Goal: Find contact information: Find contact information

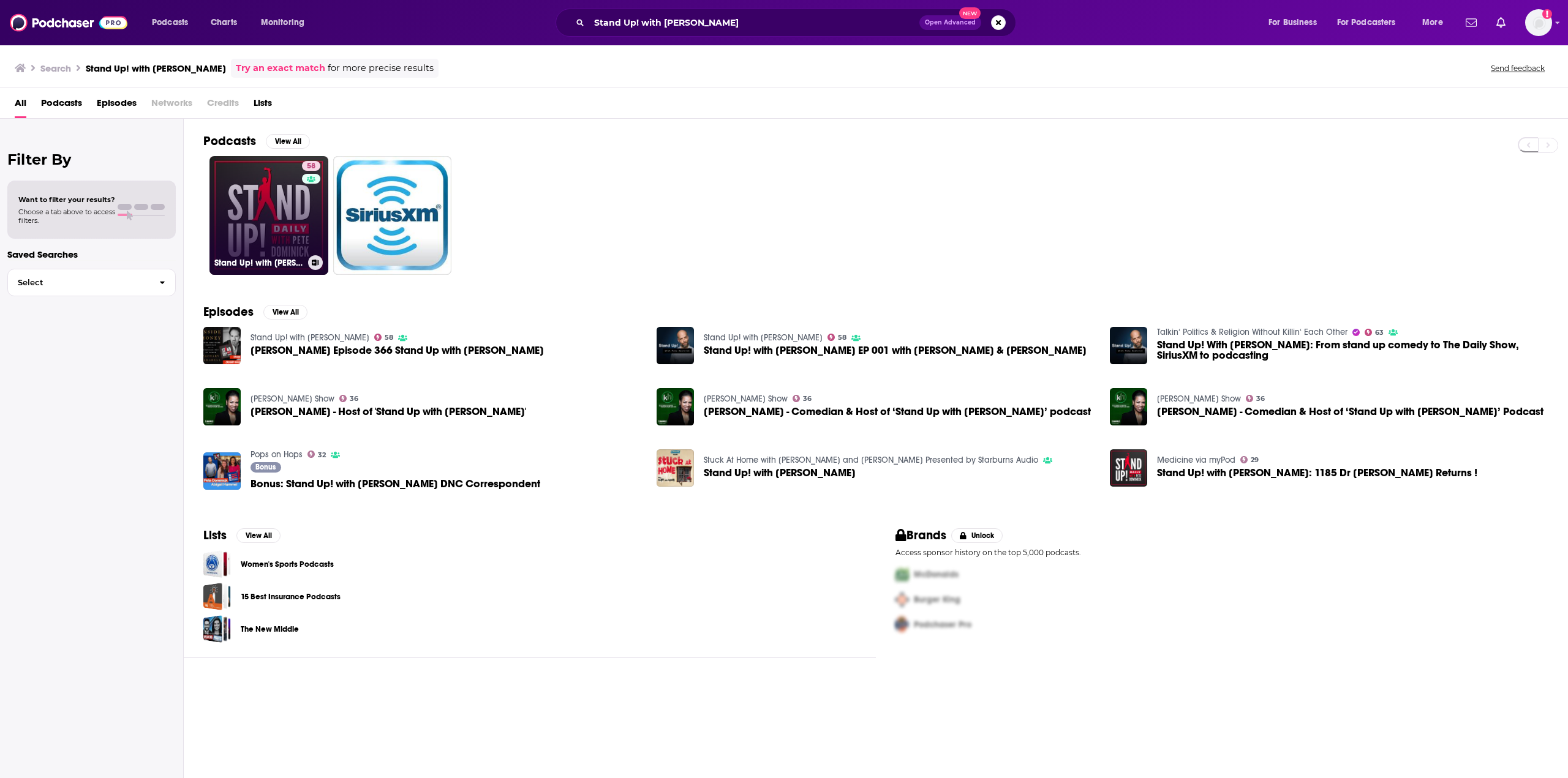
click at [282, 217] on link "58 Stand Up! with [PERSON_NAME]" at bounding box center [269, 216] width 119 height 119
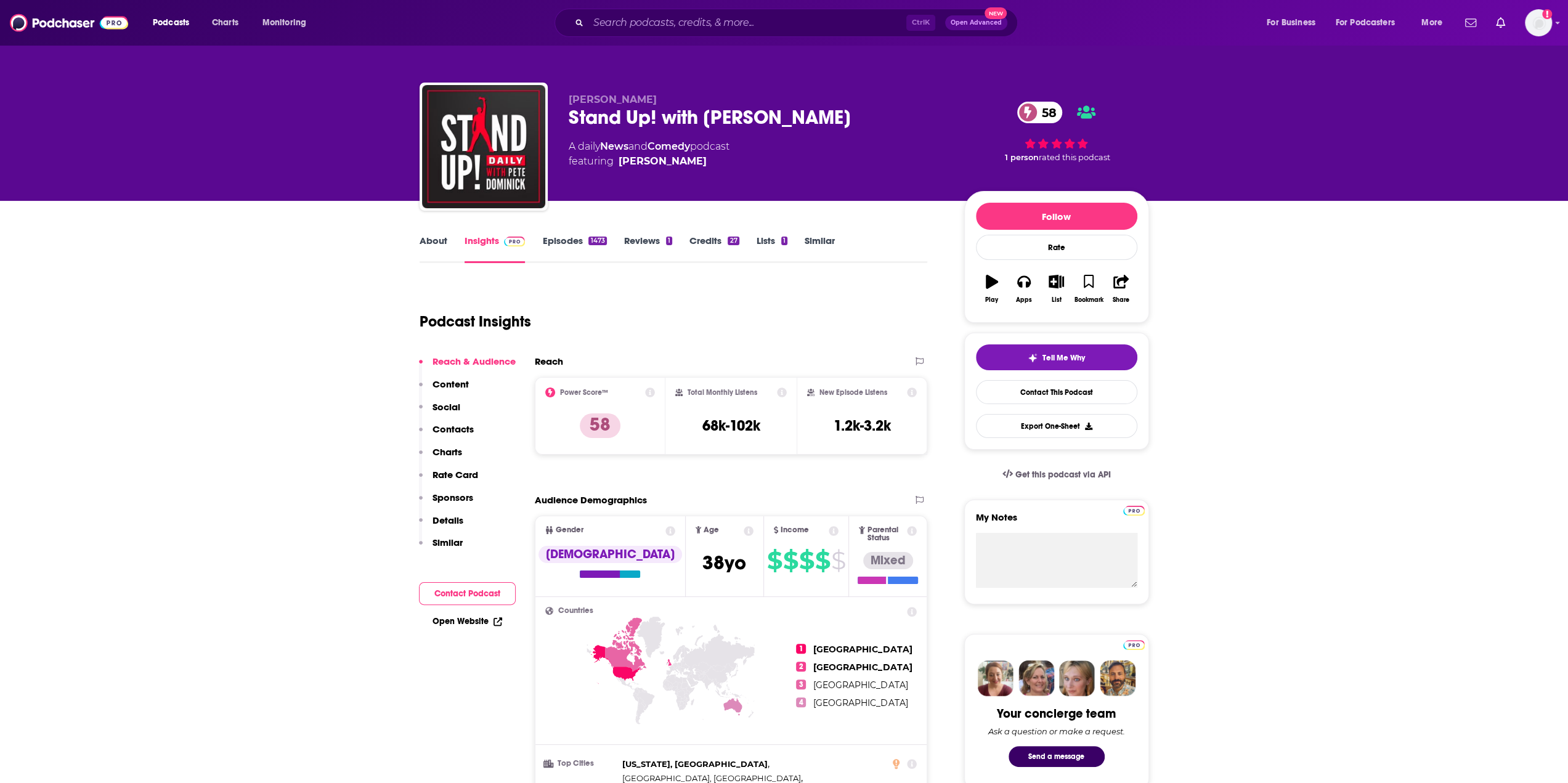
click at [428, 244] on link "About" at bounding box center [433, 249] width 28 height 28
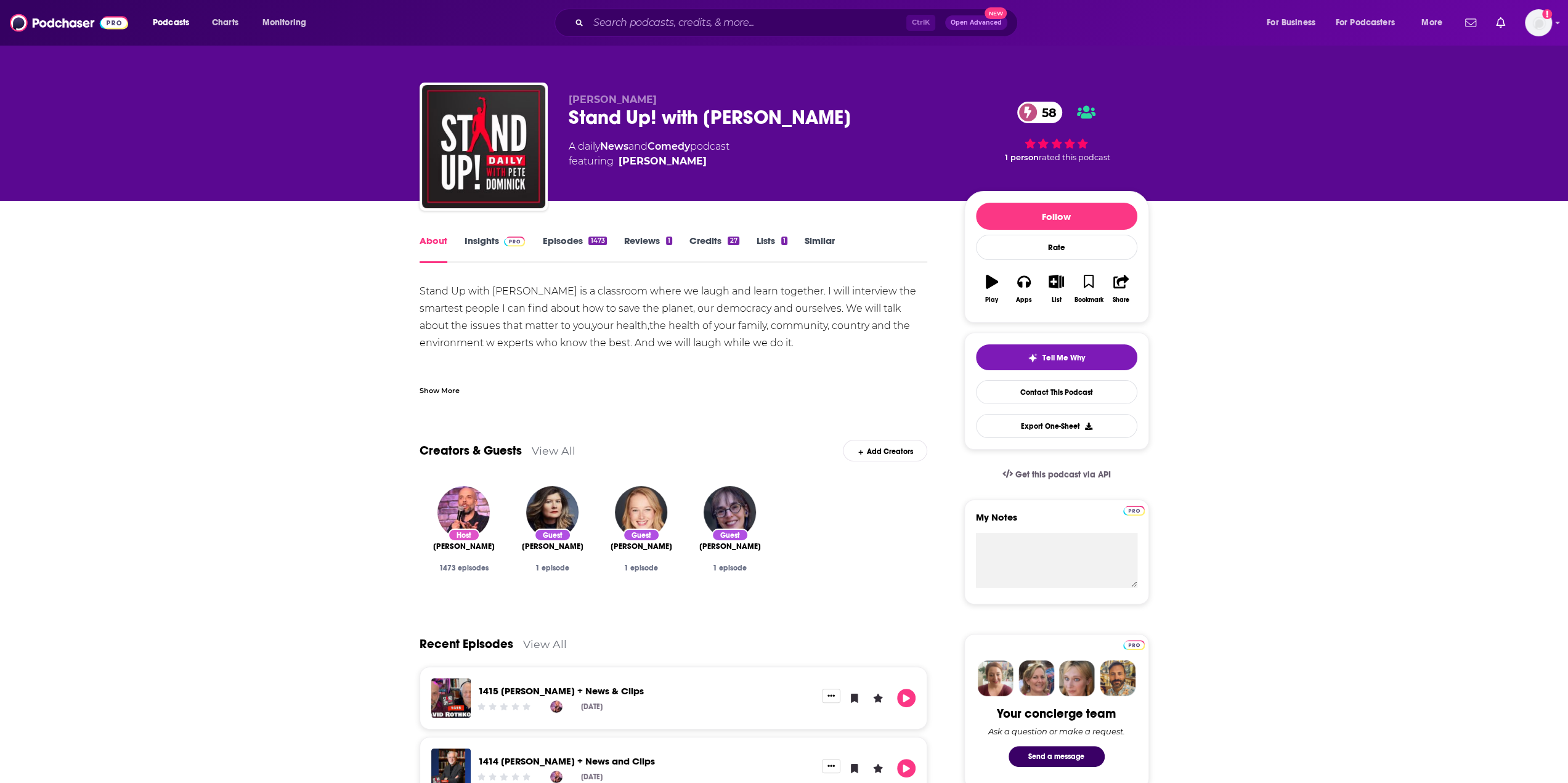
scroll to position [61, 0]
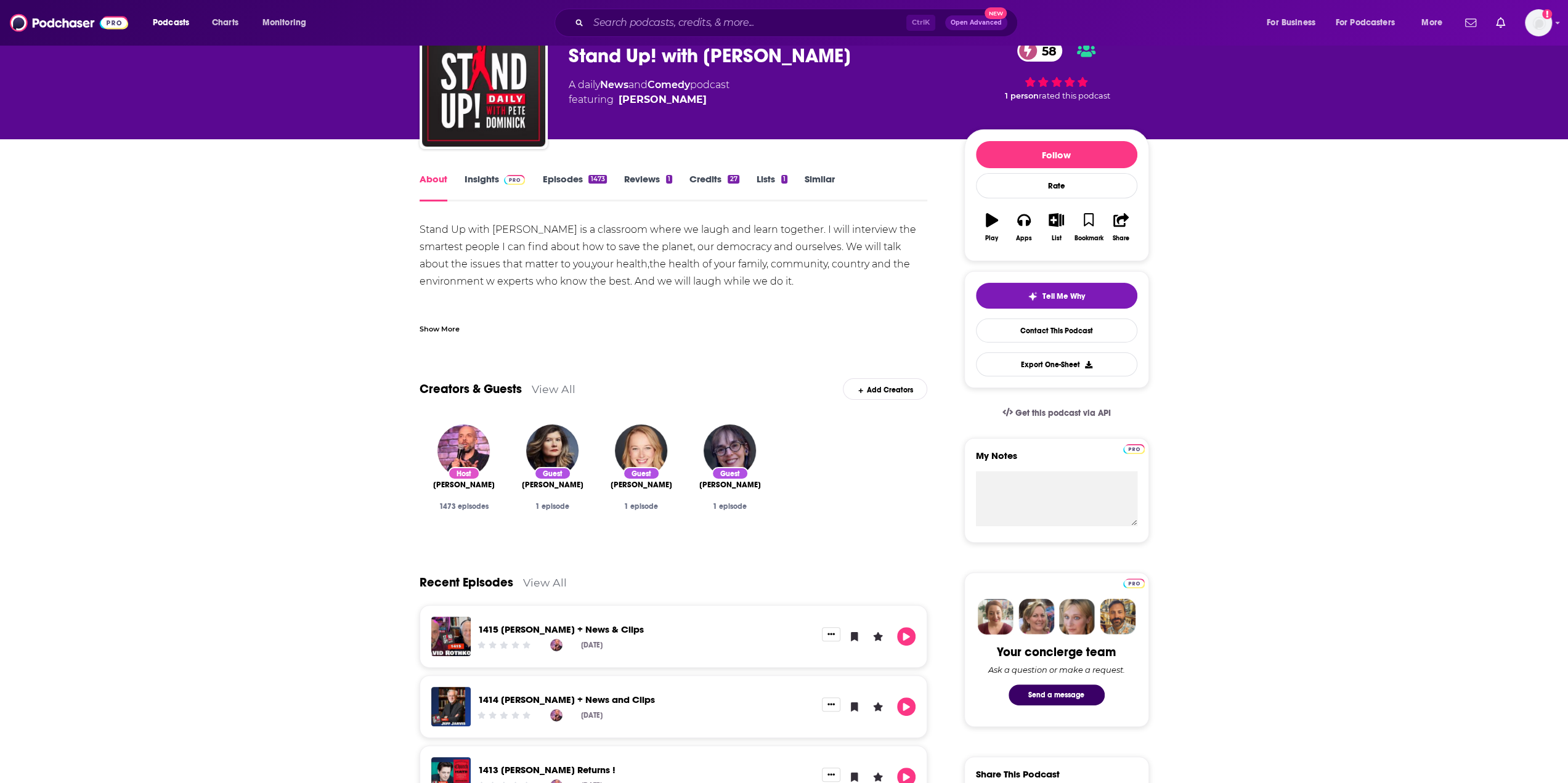
click at [481, 181] on link "Insights" at bounding box center [494, 187] width 61 height 28
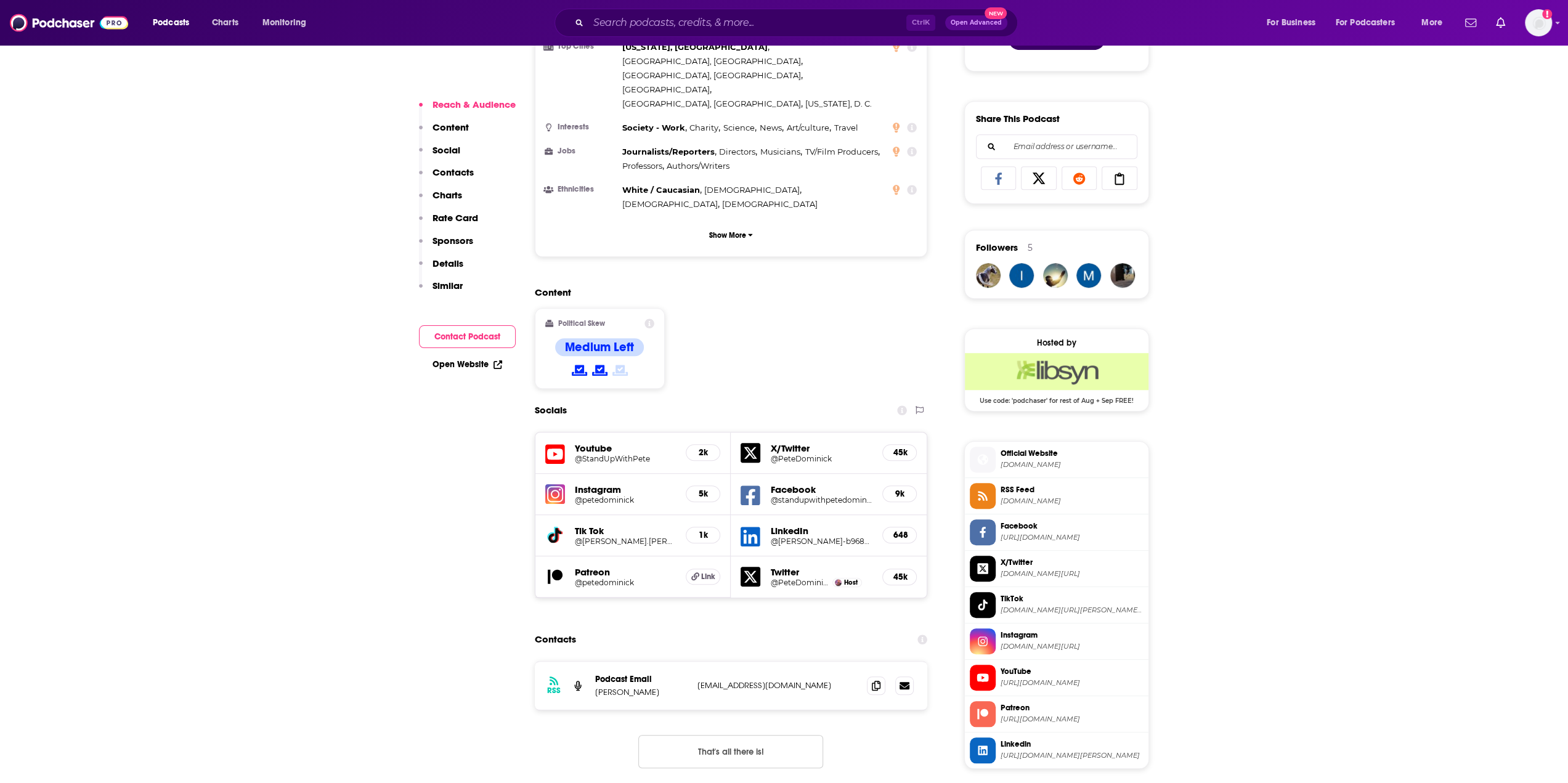
scroll to position [740, 0]
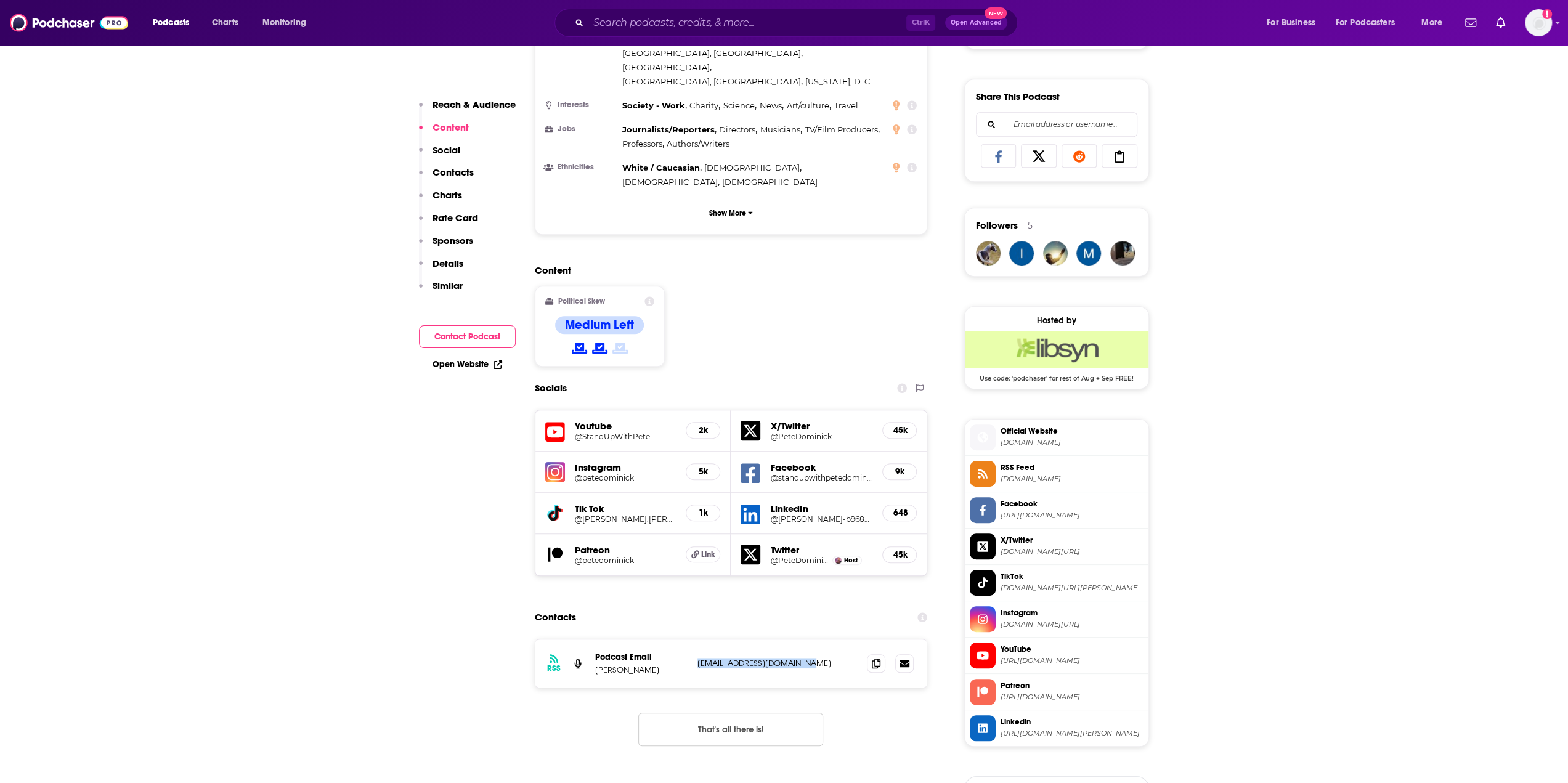
drag, startPoint x: 816, startPoint y: 600, endPoint x: 693, endPoint y: 602, distance: 123.0
click at [693, 639] on div "RSS Podcast Email [PERSON_NAME] [EMAIL_ADDRESS][DOMAIN_NAME] [EMAIL_ADDRESS][DO…" at bounding box center [731, 663] width 393 height 48
copy p "[EMAIL_ADDRESS][DOMAIN_NAME]"
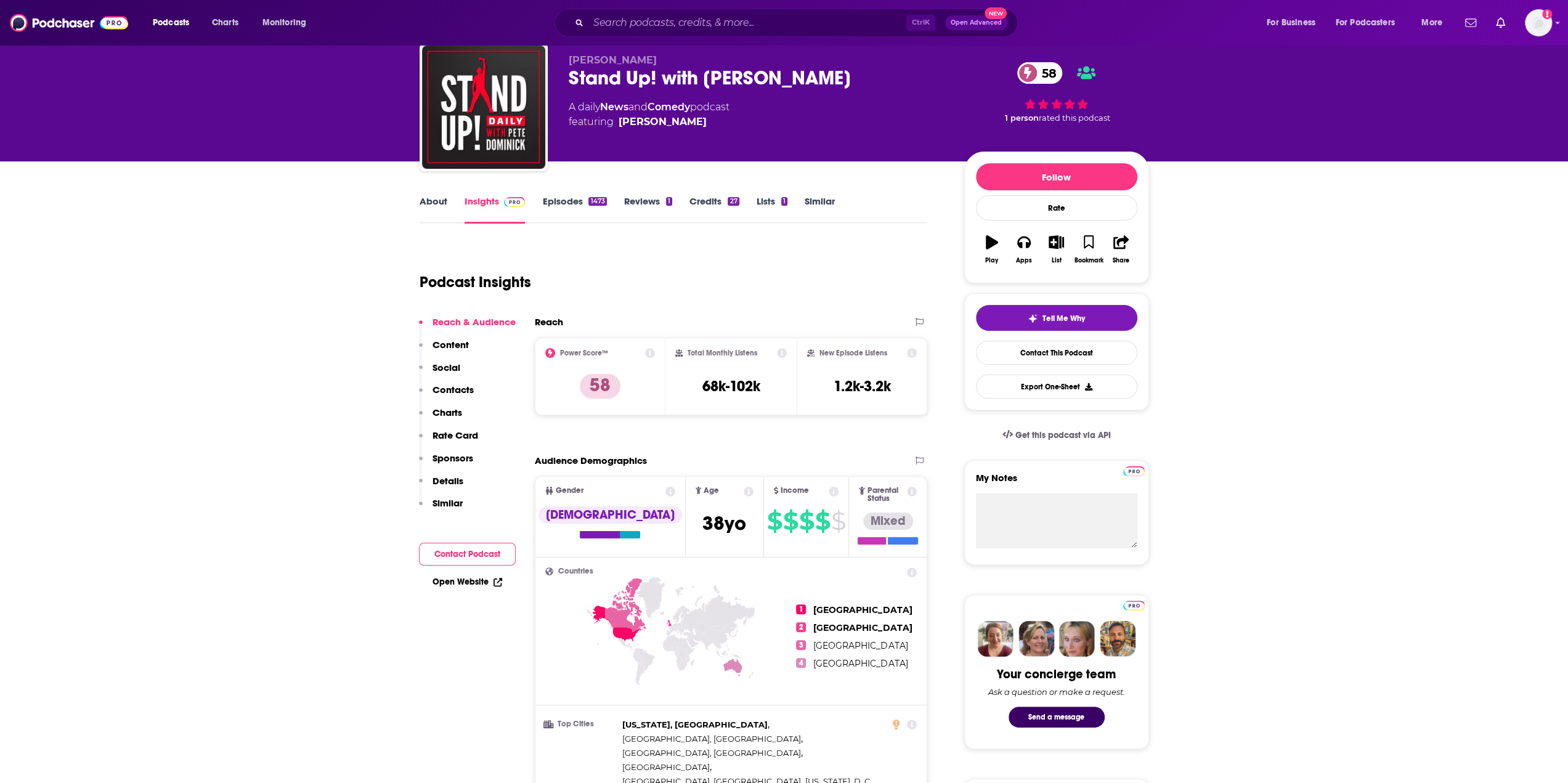
scroll to position [0, 0]
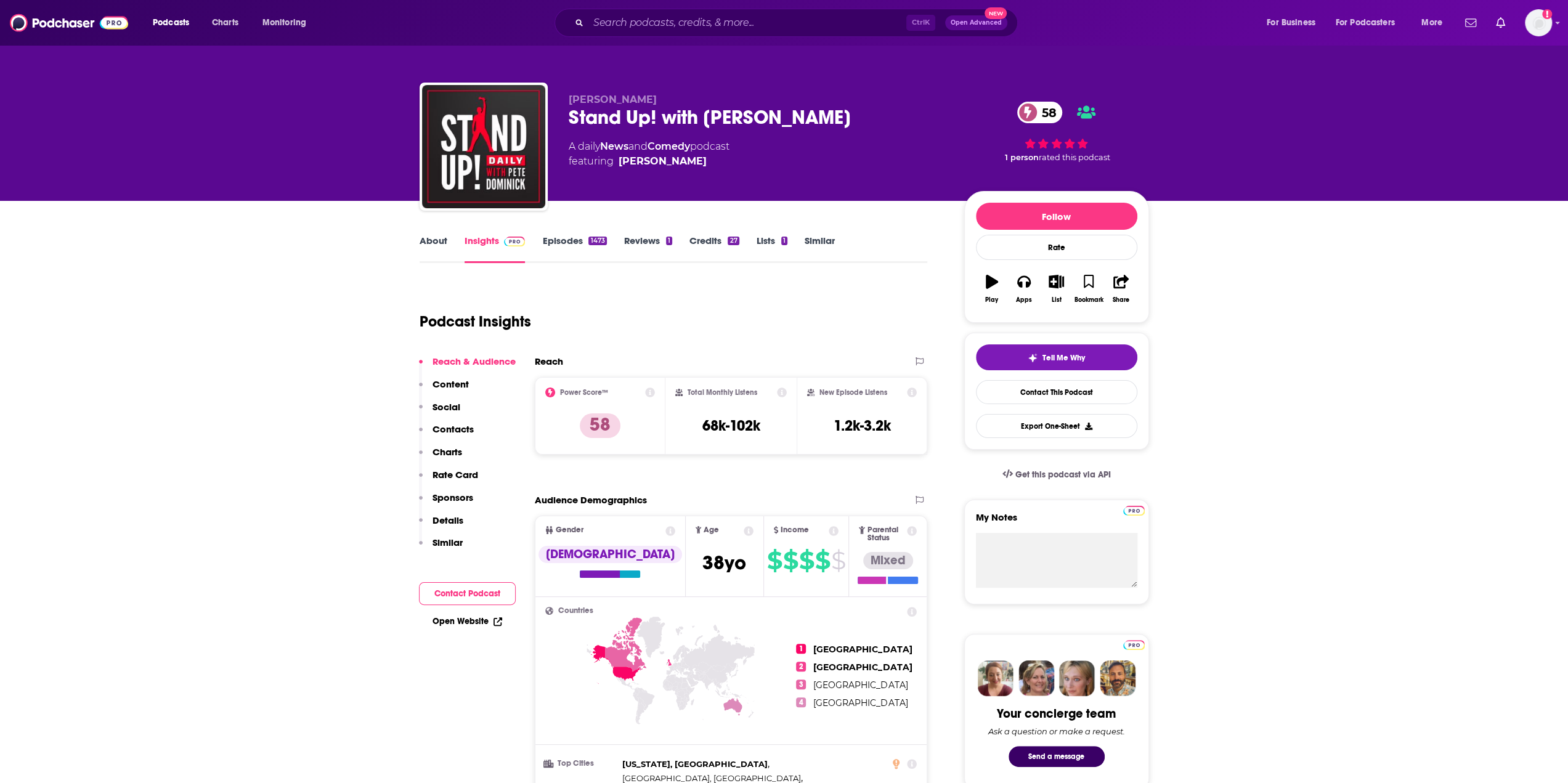
click at [429, 236] on link "About" at bounding box center [433, 249] width 28 height 28
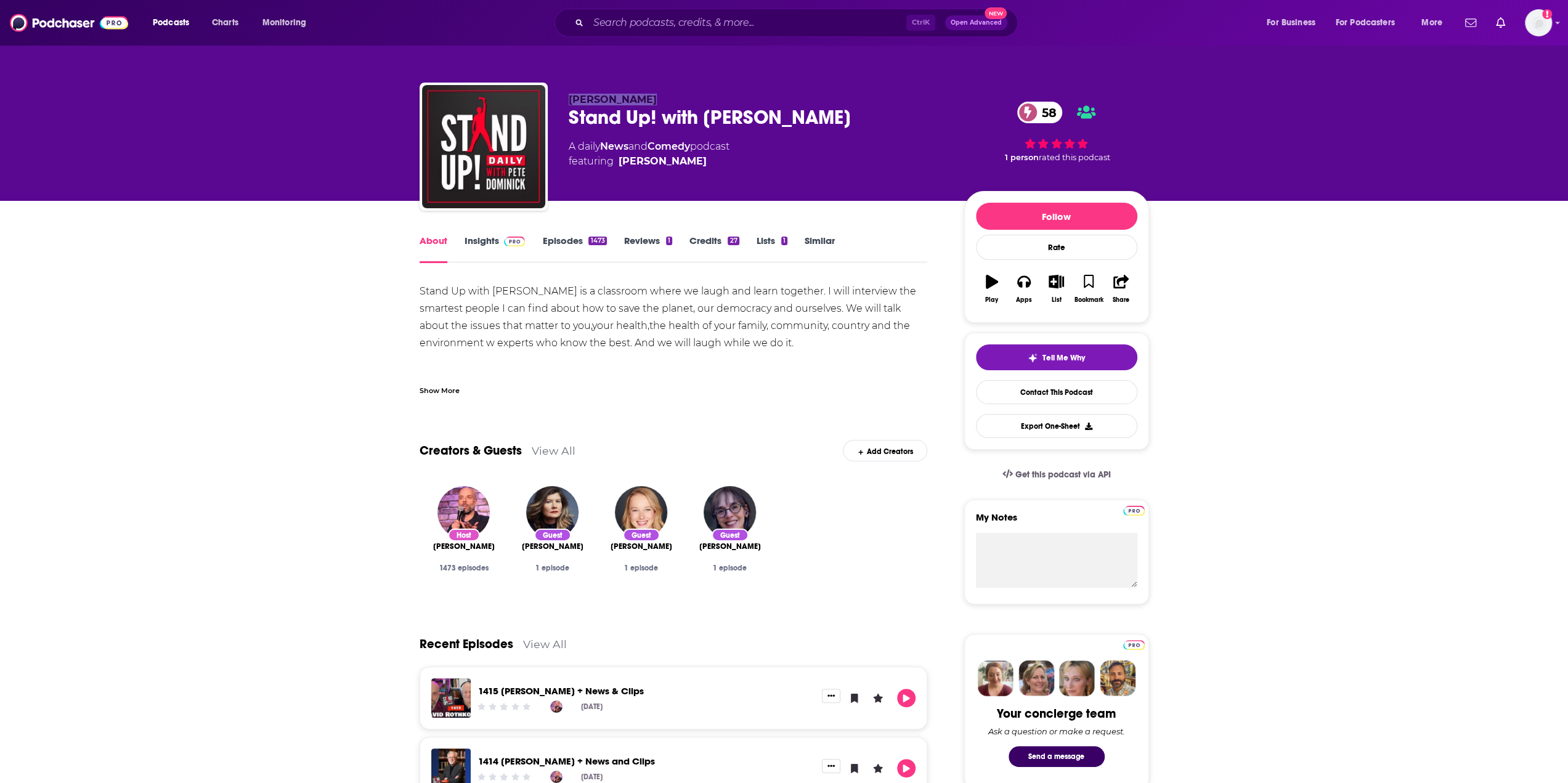
drag, startPoint x: 656, startPoint y: 98, endPoint x: 569, endPoint y: 100, distance: 87.0
click at [569, 100] on p "[PERSON_NAME]" at bounding box center [757, 100] width 376 height 12
copy span "[PERSON_NAME]"
